Goal: Task Accomplishment & Management: Complete application form

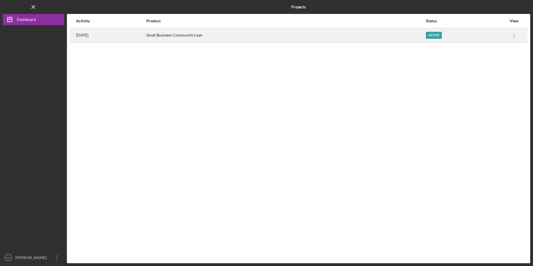
click at [178, 37] on div "Small Business Community Loan" at bounding box center [285, 35] width 279 height 14
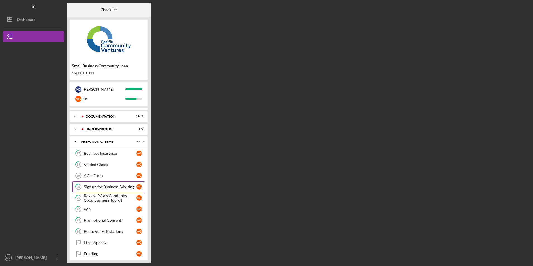
scroll to position [13, 0]
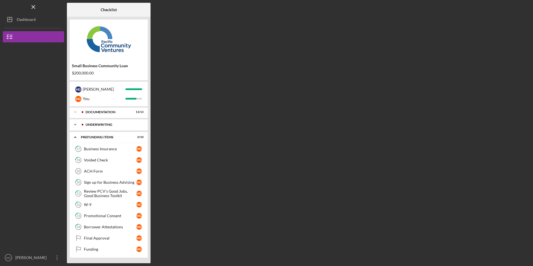
click at [79, 124] on icon "Icon/Expander" at bounding box center [75, 124] width 11 height 11
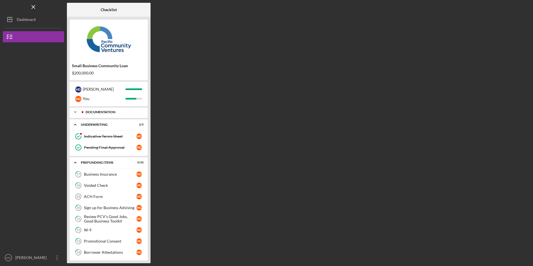
click at [80, 114] on icon "Icon/Expander" at bounding box center [75, 112] width 11 height 11
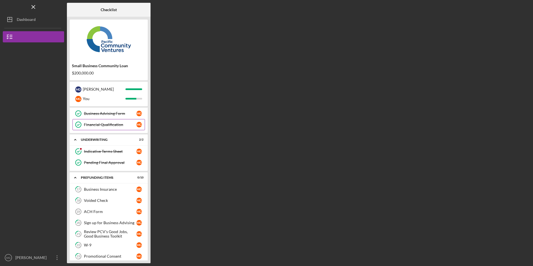
scroll to position [187, 0]
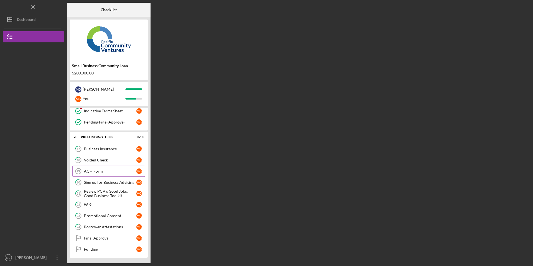
click at [105, 171] on div "ACH Form" at bounding box center [110, 171] width 52 height 4
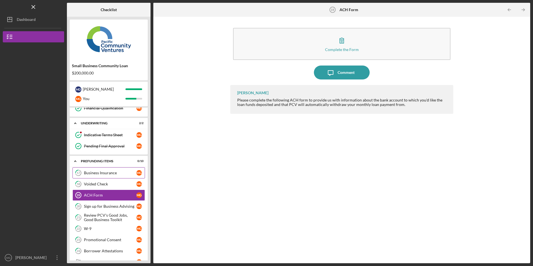
scroll to position [187, 0]
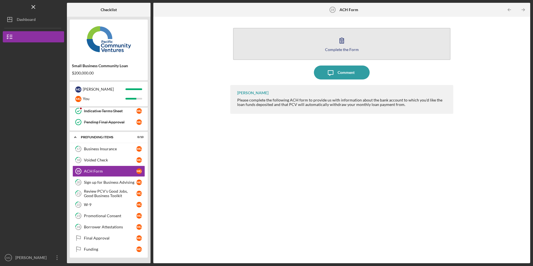
click at [260, 52] on button "Complete the Form Form" at bounding box center [341, 44] width 217 height 32
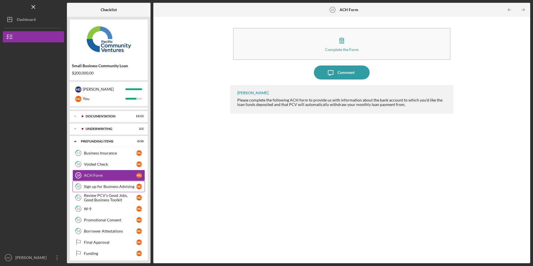
scroll to position [13, 0]
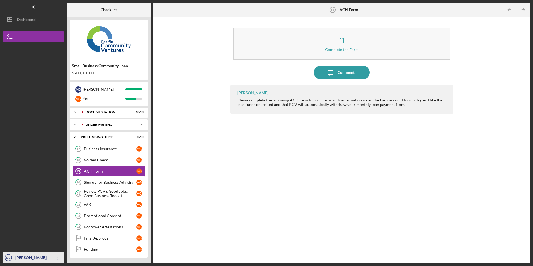
click at [57, 258] on icon "Icon/Overflow" at bounding box center [57, 258] width 14 height 14
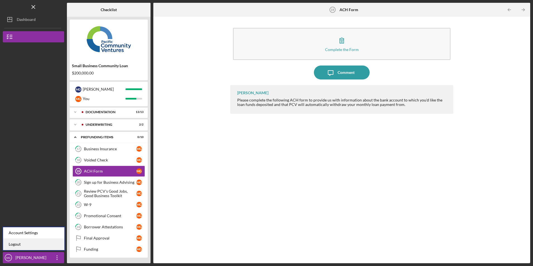
click at [51, 250] on link "Logout" at bounding box center [33, 244] width 61 height 11
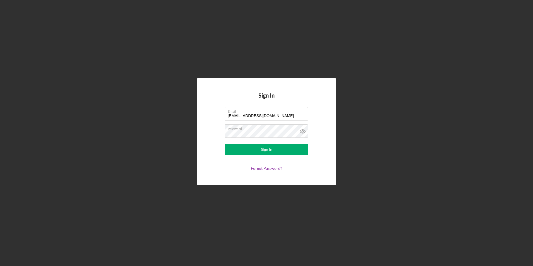
drag, startPoint x: 272, startPoint y: 117, endPoint x: 215, endPoint y: 117, distance: 57.2
click at [215, 117] on form "Email juanashhc@ymail.com Password Sign In Forgot Password?" at bounding box center [267, 139] width 112 height 64
type input "marcyluna75@icloud.com"
click at [233, 152] on button "Sign In" at bounding box center [267, 149] width 84 height 11
